Goal: Obtain resource: Obtain resource

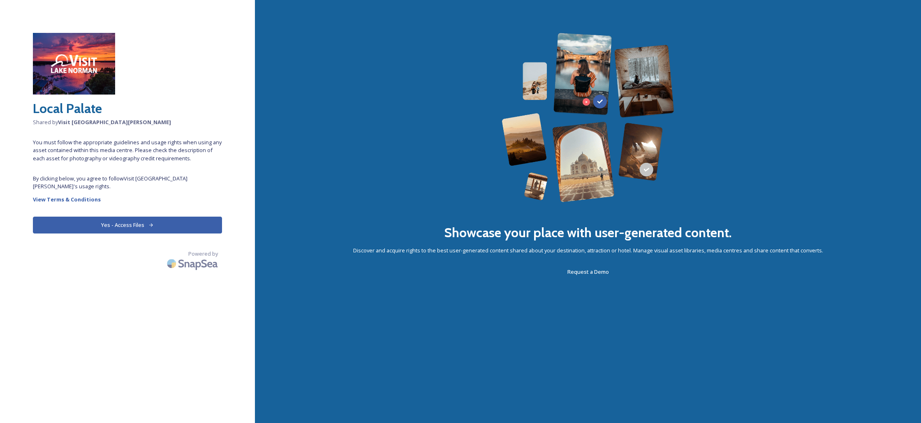
click at [134, 219] on button "Yes - Access Files" at bounding box center [127, 225] width 189 height 17
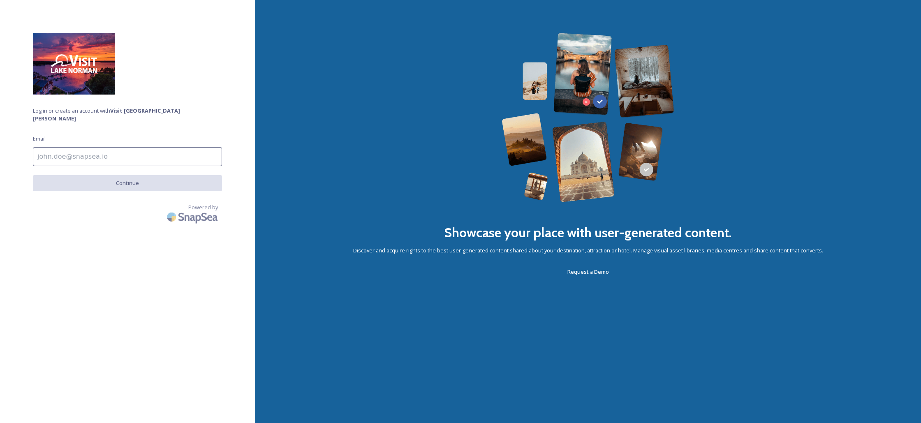
click at [111, 152] on input at bounding box center [127, 156] width 189 height 19
type input "[PERSON_NAME][EMAIL_ADDRESS][DOMAIN_NAME]"
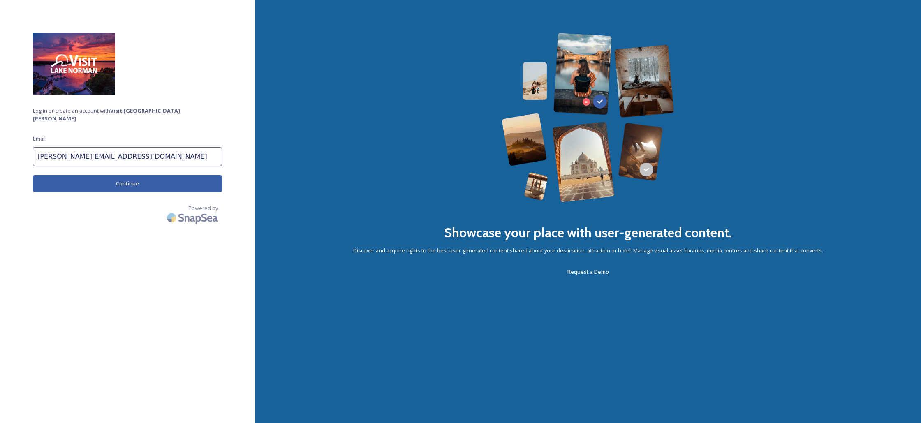
click at [127, 177] on button "Continue" at bounding box center [127, 183] width 189 height 17
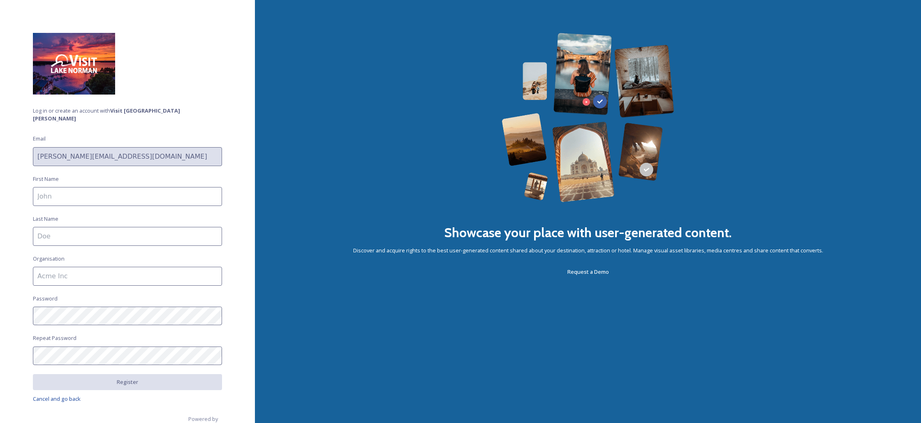
click at [106, 192] on input at bounding box center [127, 196] width 189 height 19
type input "[PERSON_NAME]"
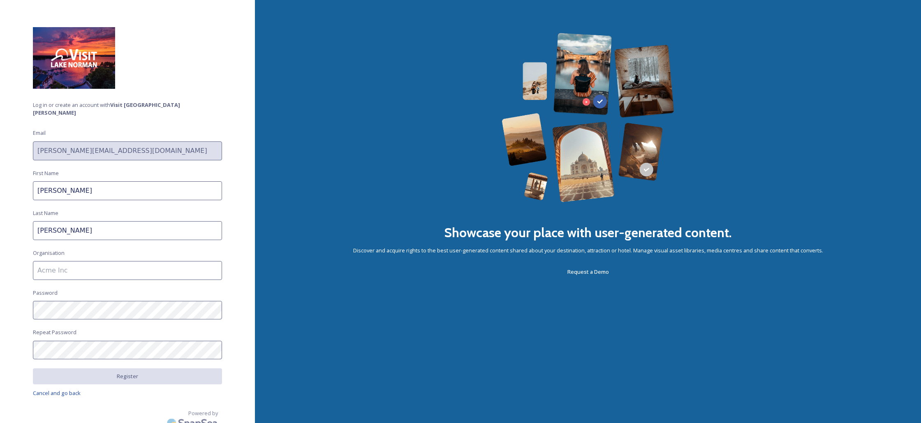
click at [79, 261] on input at bounding box center [127, 270] width 189 height 19
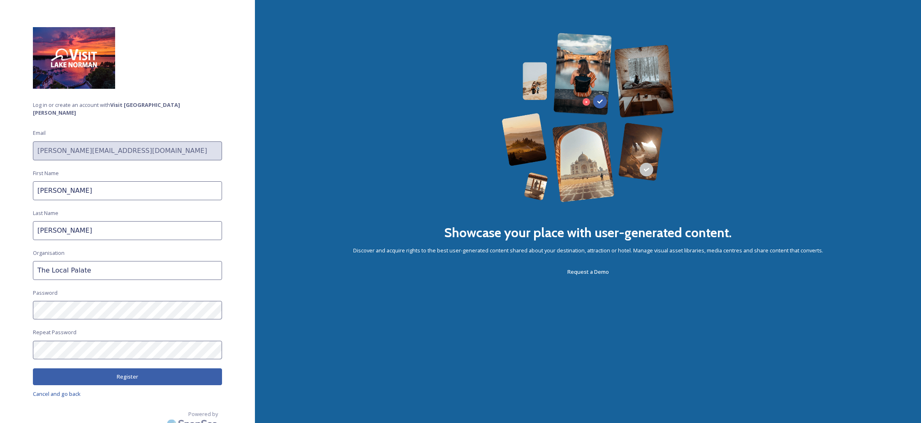
type input "The Local Palate"
click at [131, 370] on button "Register" at bounding box center [127, 376] width 189 height 17
